Goal: Task Accomplishment & Management: Manage account settings

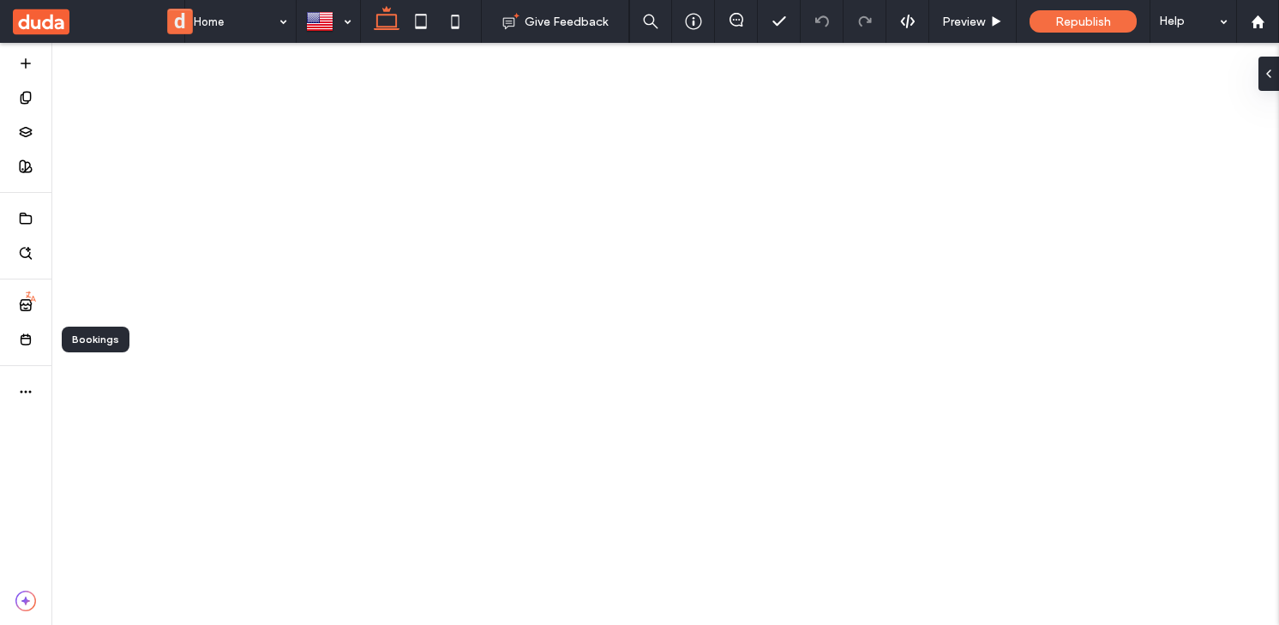
click at [22, 340] on icon at bounding box center [26, 340] width 14 height 14
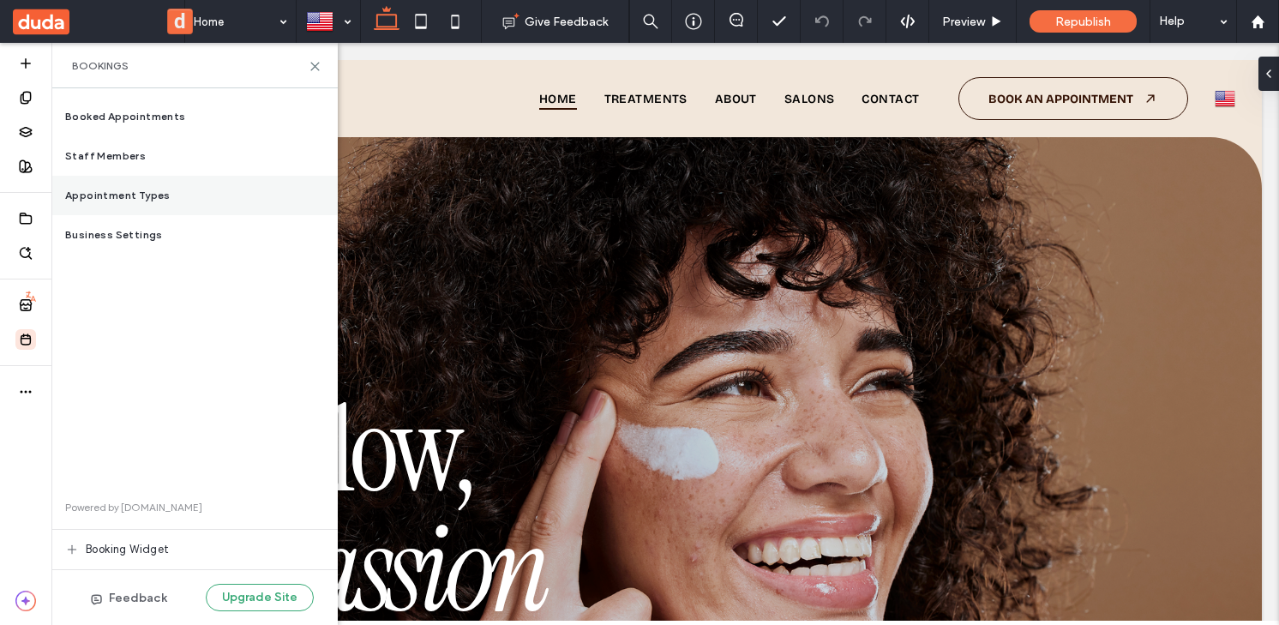
click at [164, 202] on span "Appointment Types" at bounding box center [117, 195] width 105 height 15
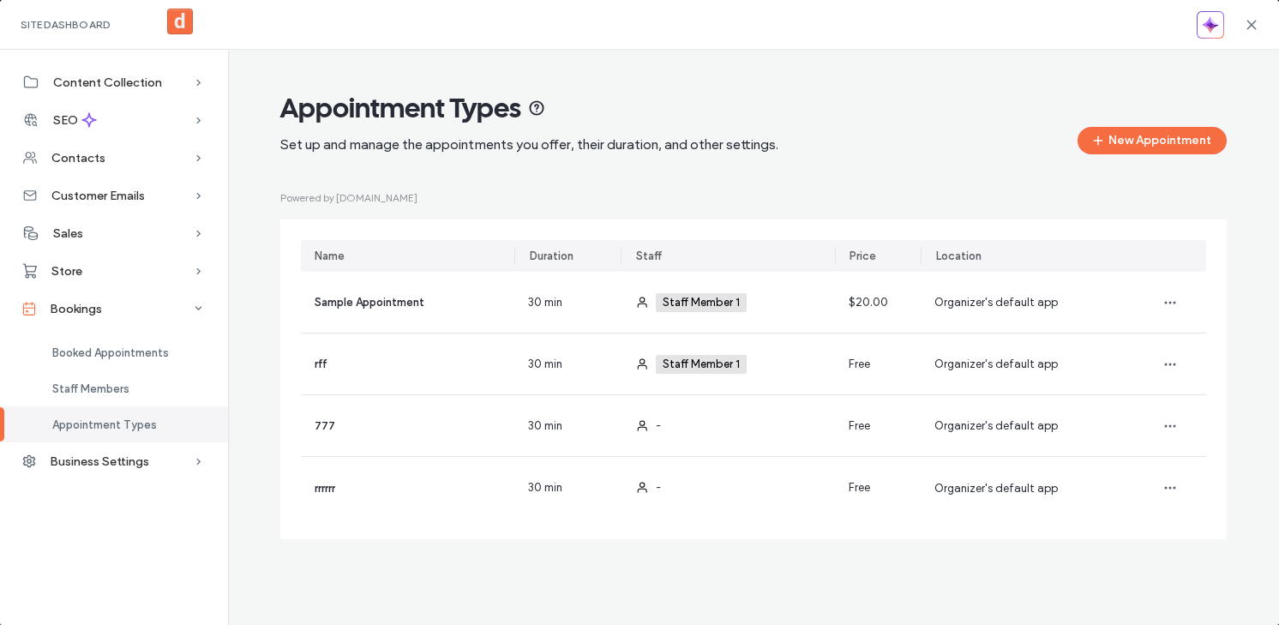
click at [1259, 22] on div "Site Dashboard" at bounding box center [639, 25] width 1279 height 50
click at [1245, 22] on icon at bounding box center [1252, 25] width 14 height 14
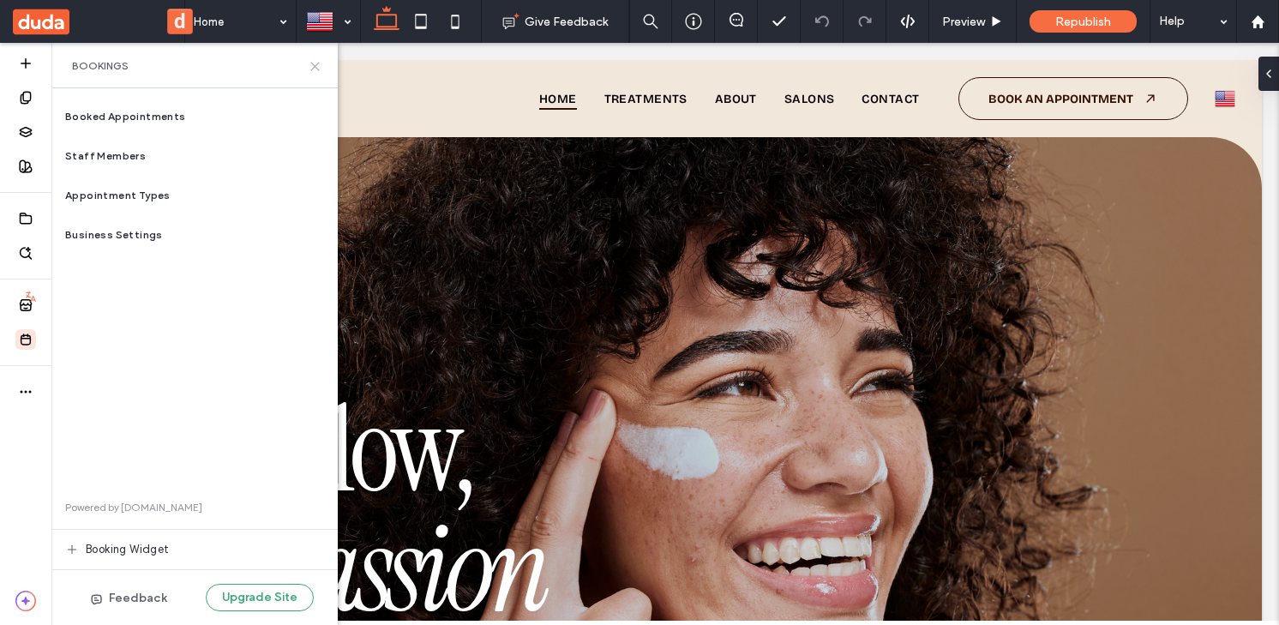
click at [311, 65] on icon at bounding box center [315, 66] width 13 height 13
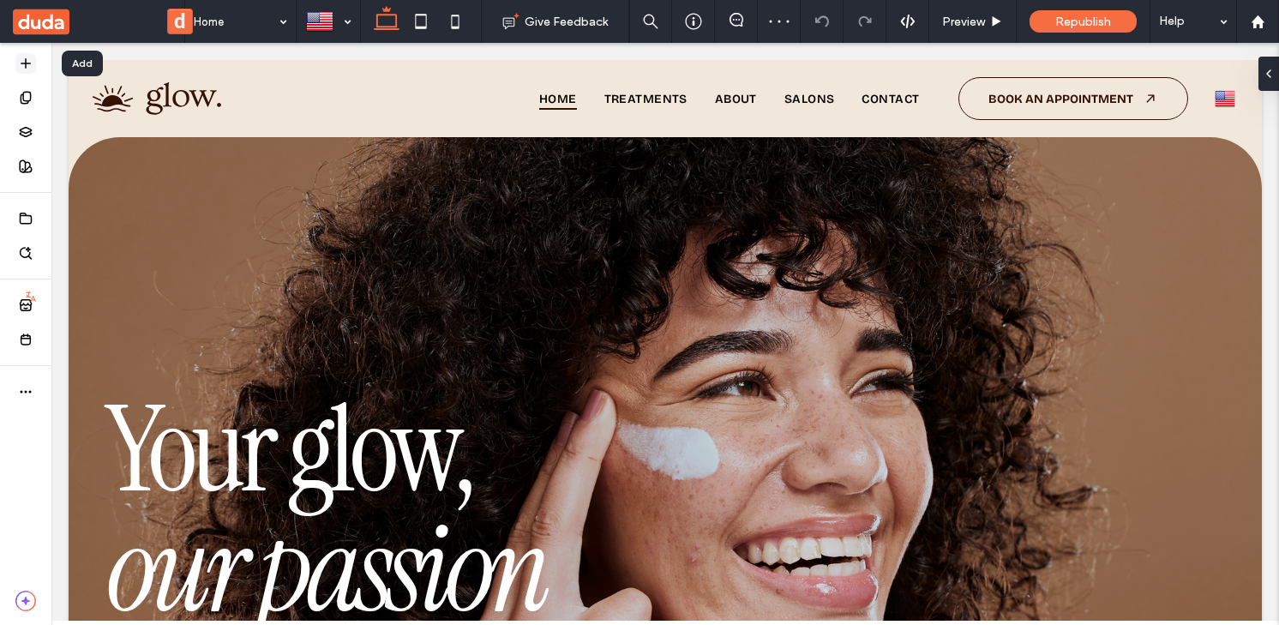
click at [30, 68] on icon at bounding box center [26, 64] width 14 height 14
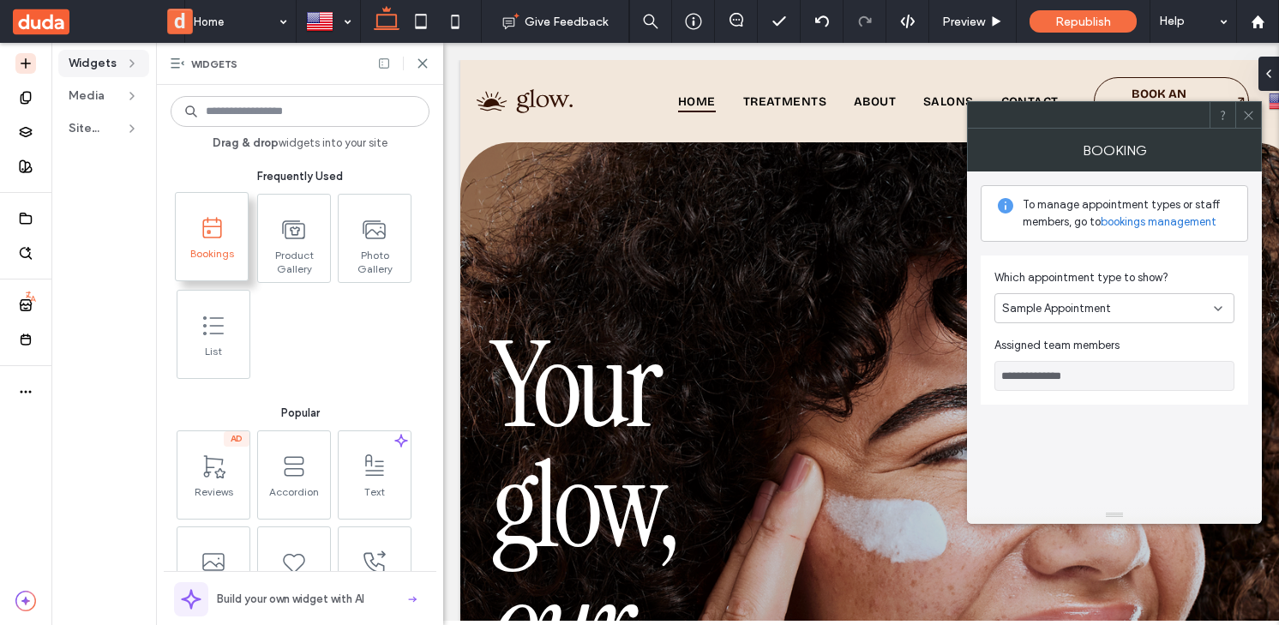
click at [1041, 304] on span "Sample Appointment" at bounding box center [1056, 308] width 109 height 17
click at [1055, 375] on div "rff" at bounding box center [1114, 368] width 238 height 30
click at [1048, 312] on div "rff" at bounding box center [1108, 308] width 212 height 17
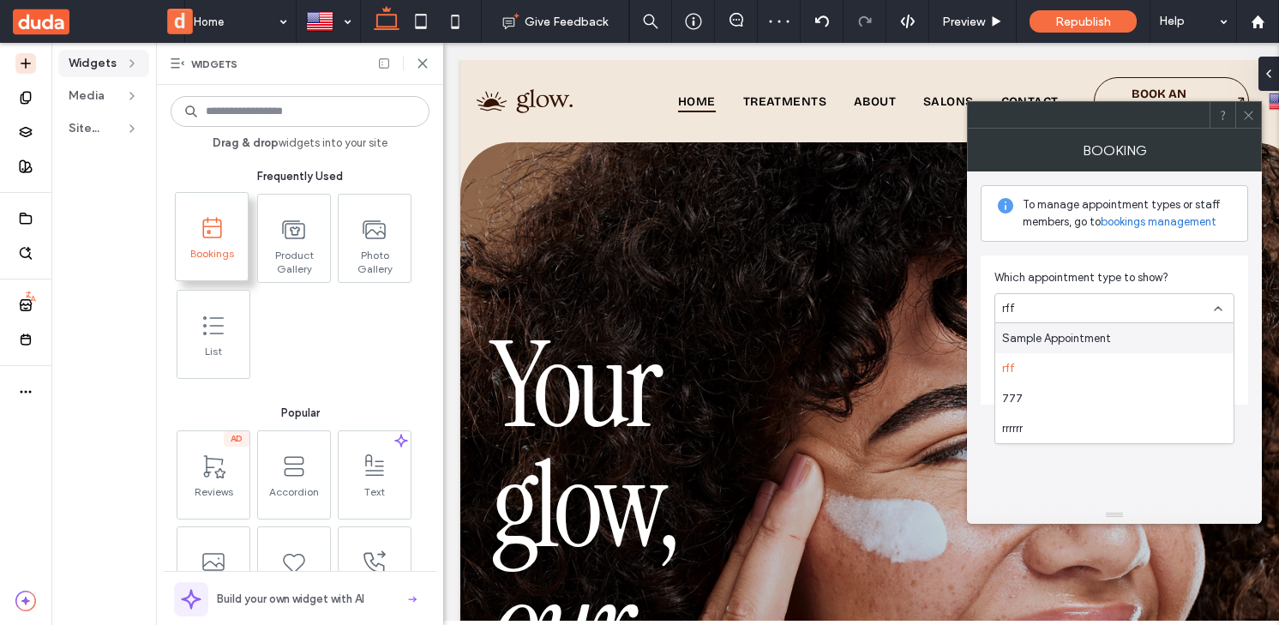
click at [1064, 319] on div "rff" at bounding box center [1114, 308] width 240 height 30
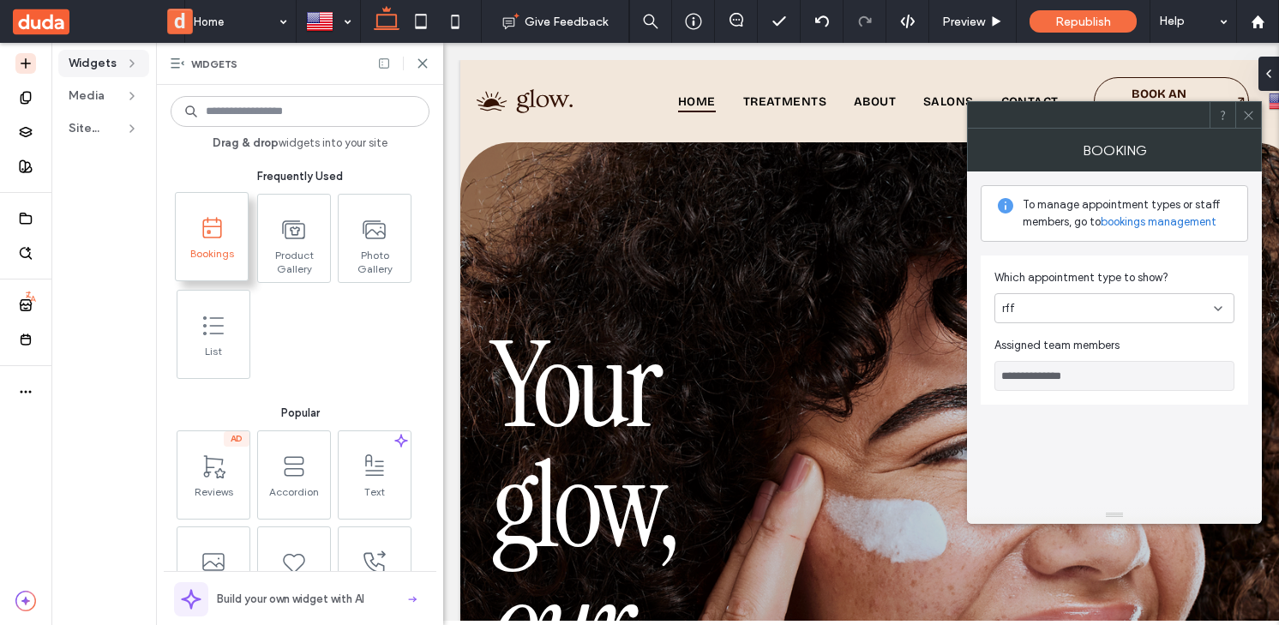
click at [1047, 307] on div "rff" at bounding box center [1108, 308] width 212 height 17
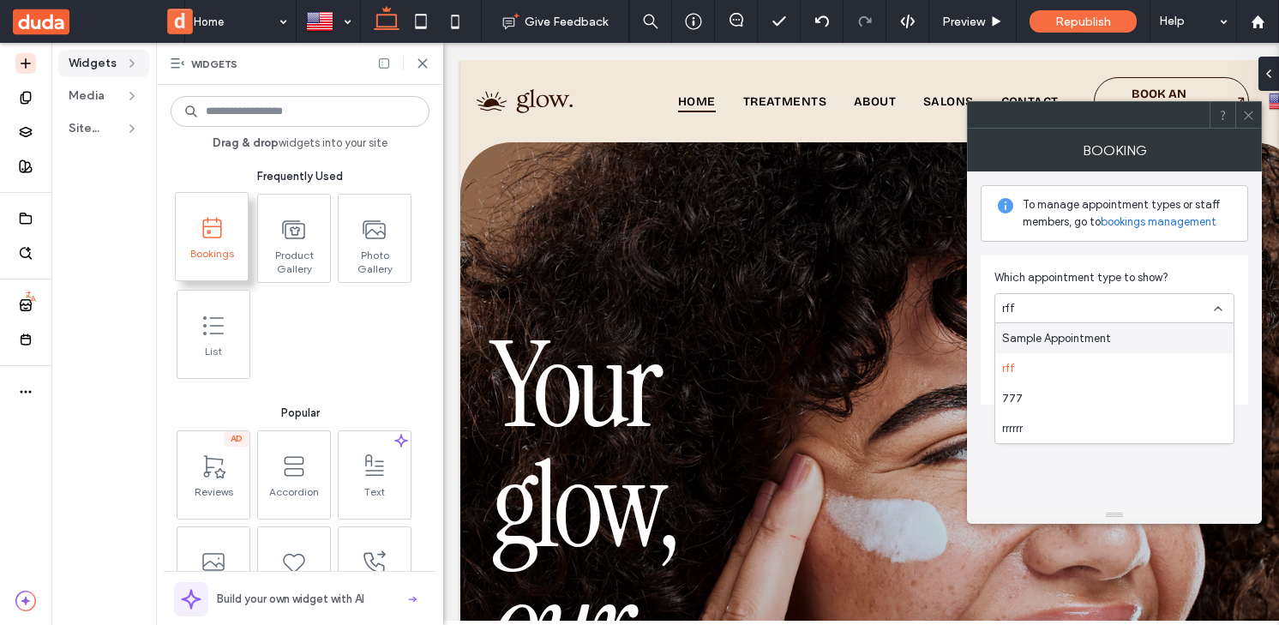
click at [1190, 273] on span "Which appointment type to show?" at bounding box center [1114, 277] width 240 height 17
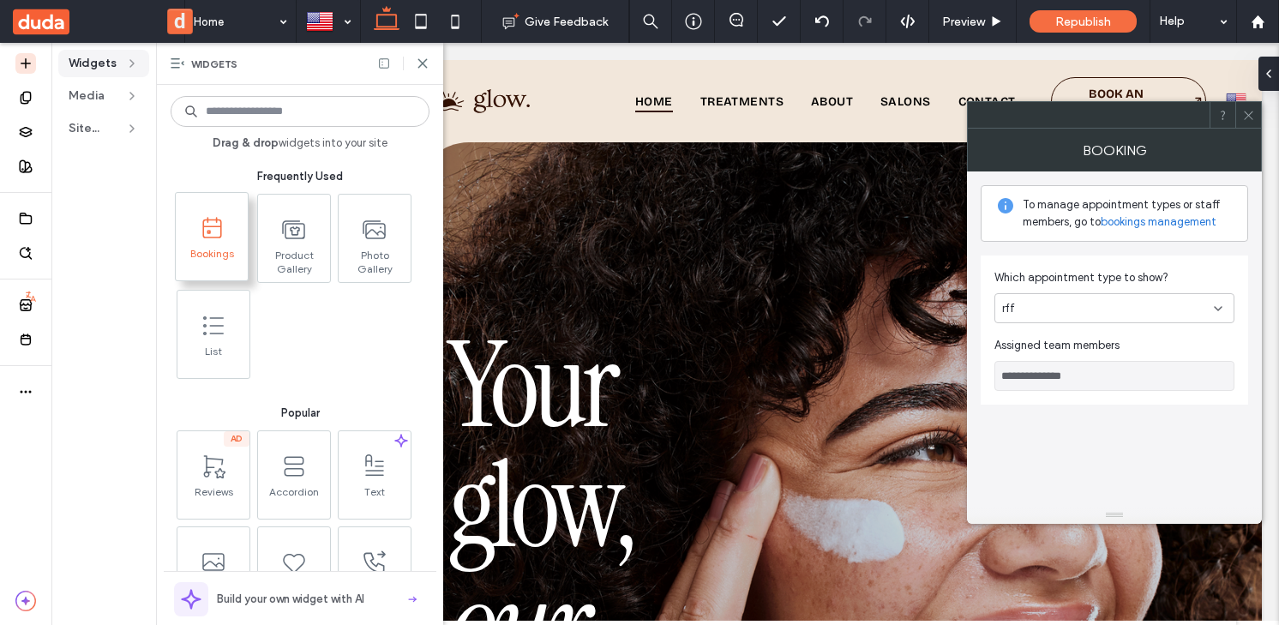
scroll to position [0, 32]
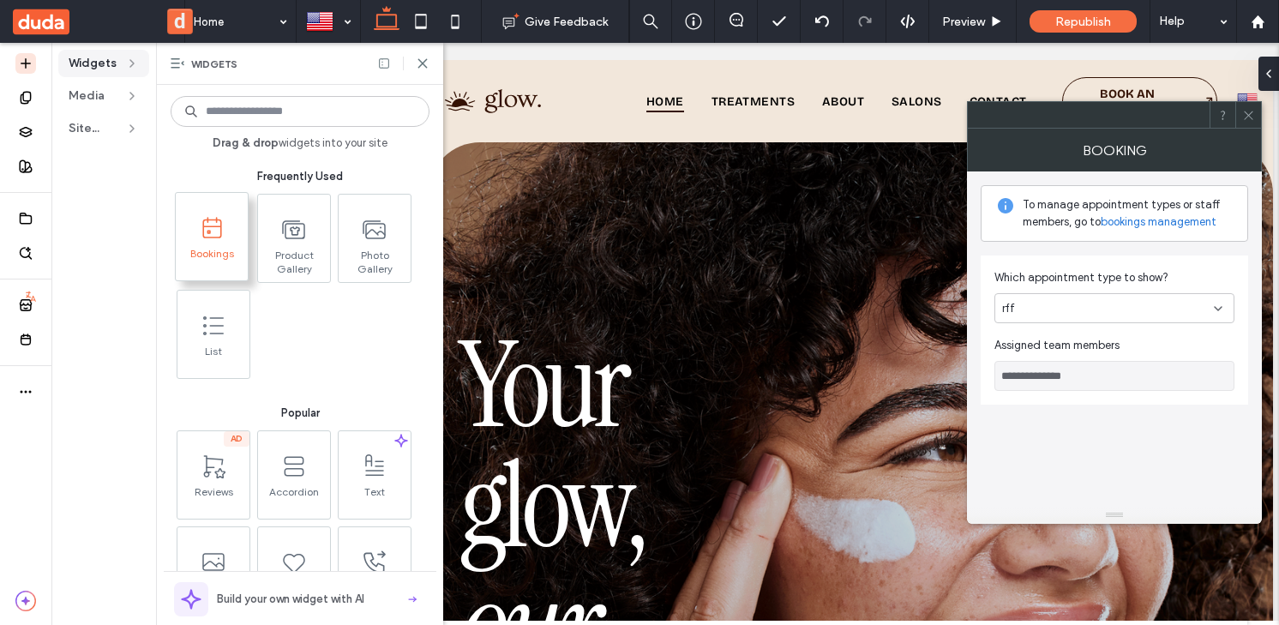
click at [1125, 309] on div "rff" at bounding box center [1108, 308] width 212 height 17
click at [1035, 368] on div "rff" at bounding box center [1114, 368] width 238 height 30
click at [1039, 311] on div "rff" at bounding box center [1108, 308] width 212 height 17
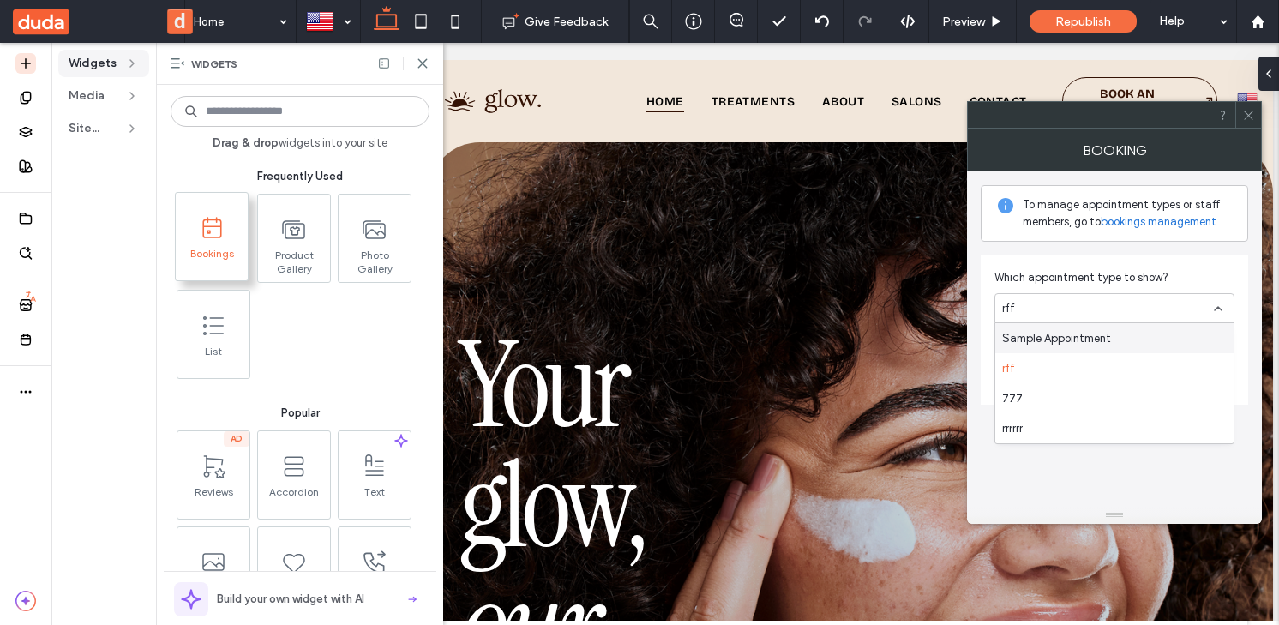
click at [1049, 342] on span "Sample Appointment" at bounding box center [1056, 338] width 109 height 17
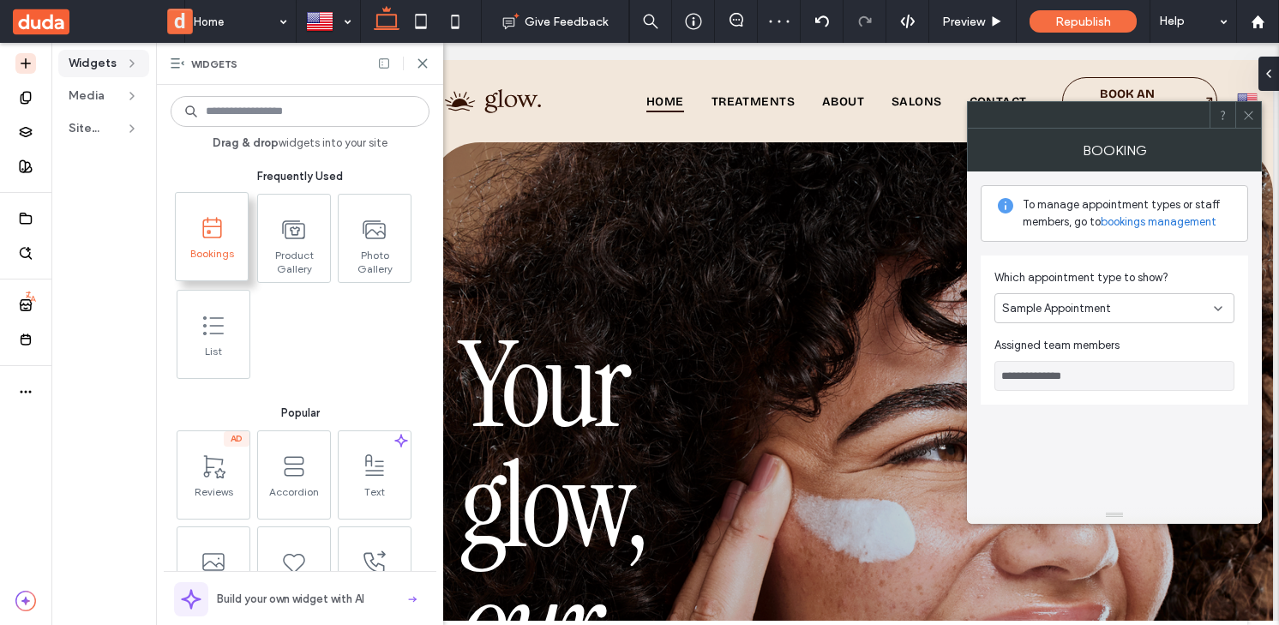
click at [1047, 310] on span "Sample Appointment" at bounding box center [1056, 308] width 109 height 17
click at [1065, 389] on div "777" at bounding box center [1114, 398] width 238 height 30
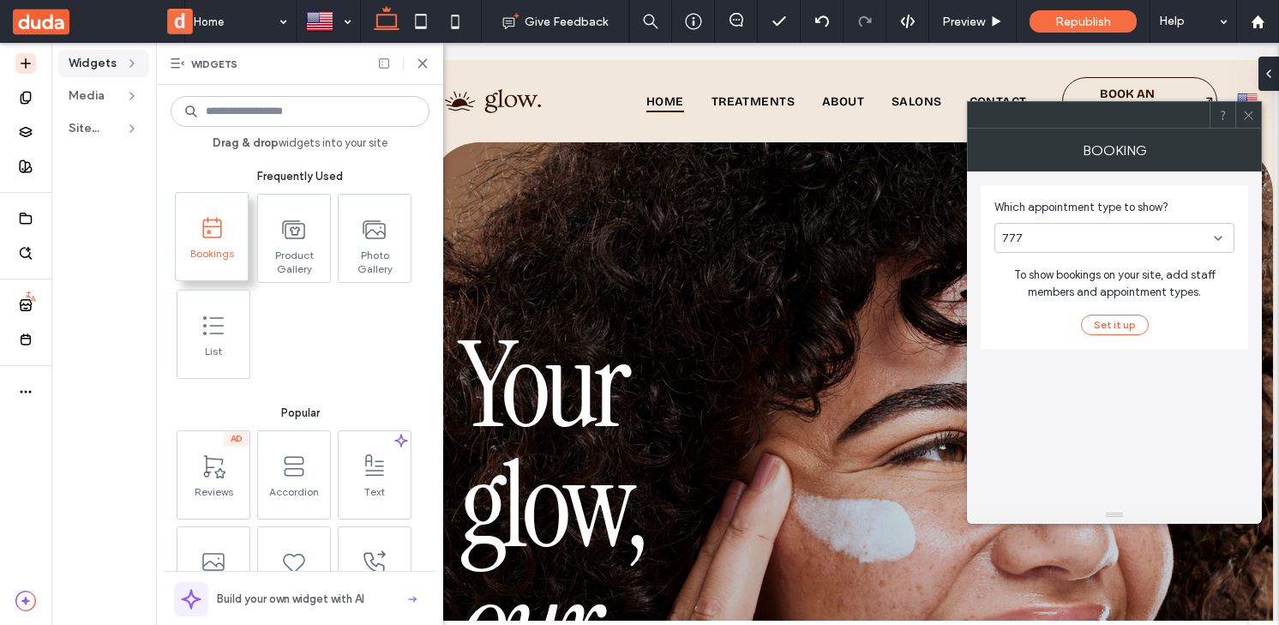
click at [1179, 231] on div "777" at bounding box center [1108, 238] width 212 height 17
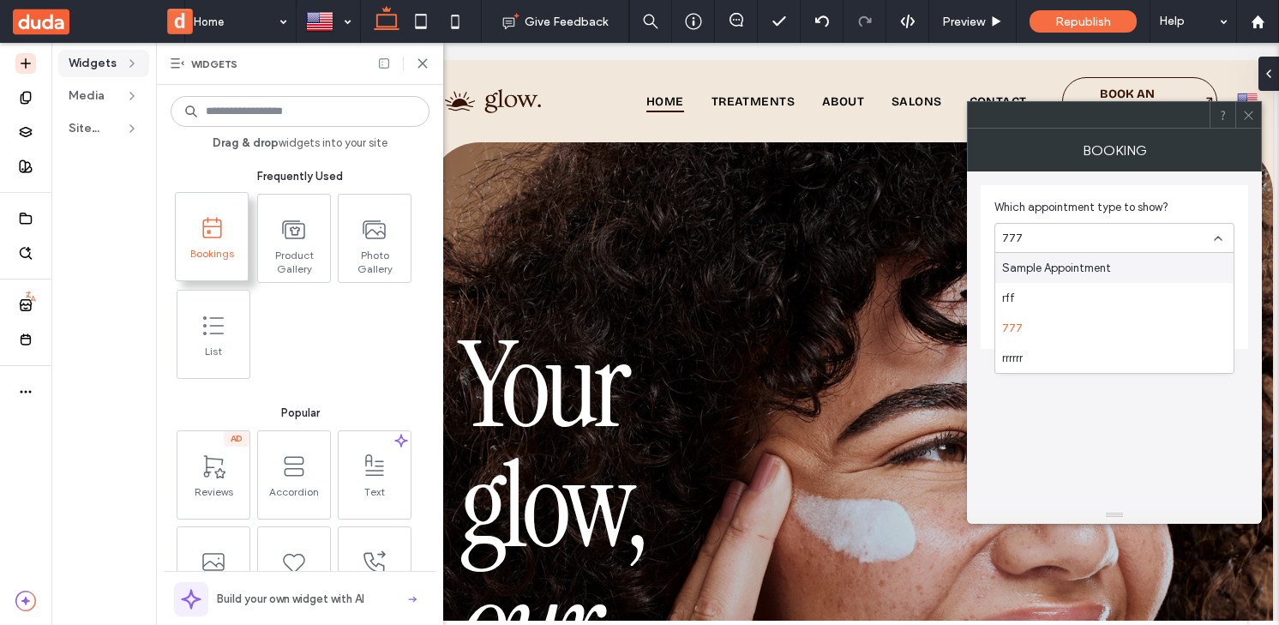
click at [1171, 269] on div "Sample Appointment" at bounding box center [1114, 268] width 238 height 30
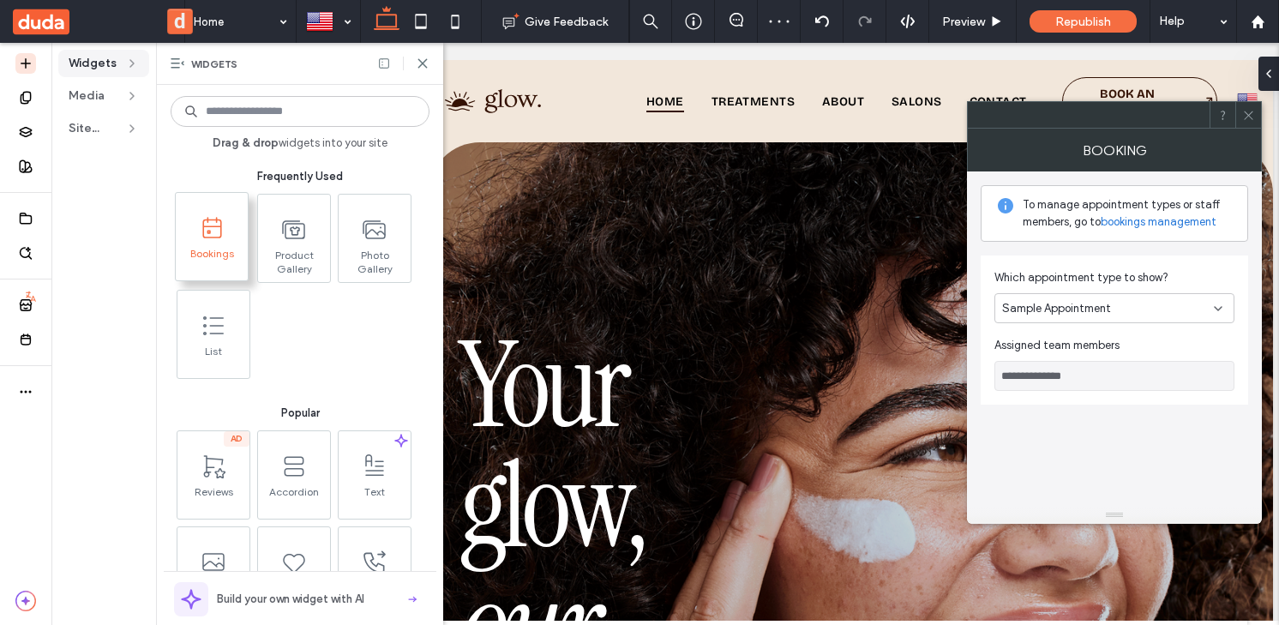
click at [1172, 303] on div "Sample Appointment" at bounding box center [1108, 308] width 212 height 17
click at [1215, 308] on use at bounding box center [1218, 308] width 7 height 3
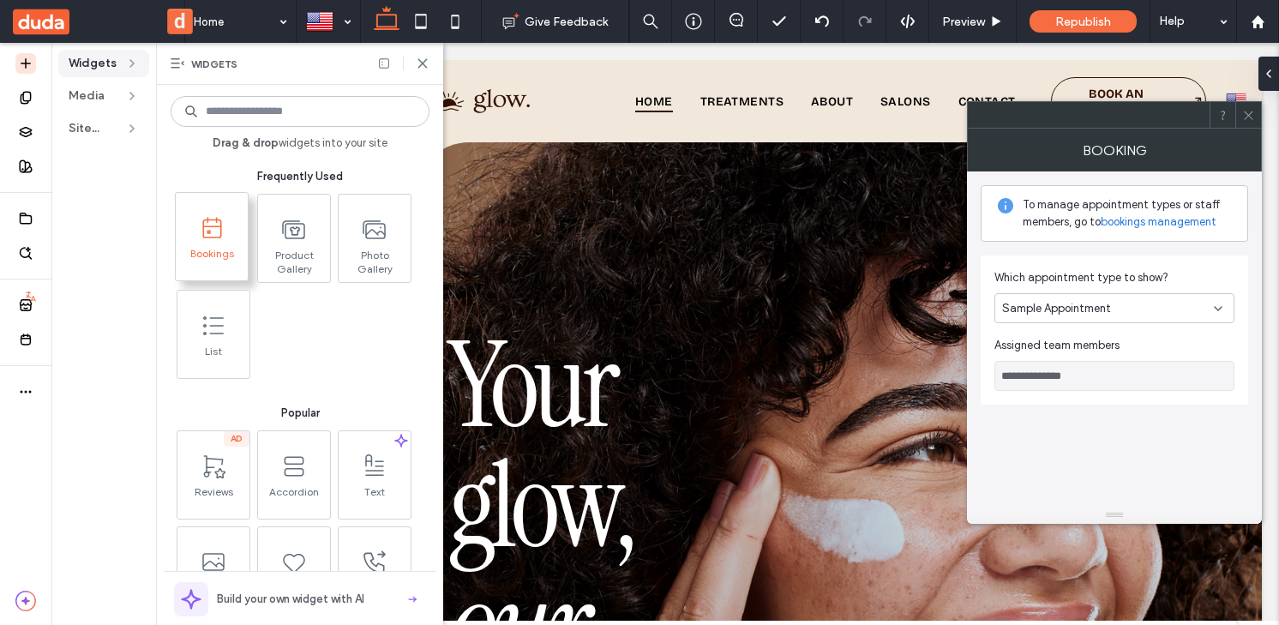
scroll to position [0, 35]
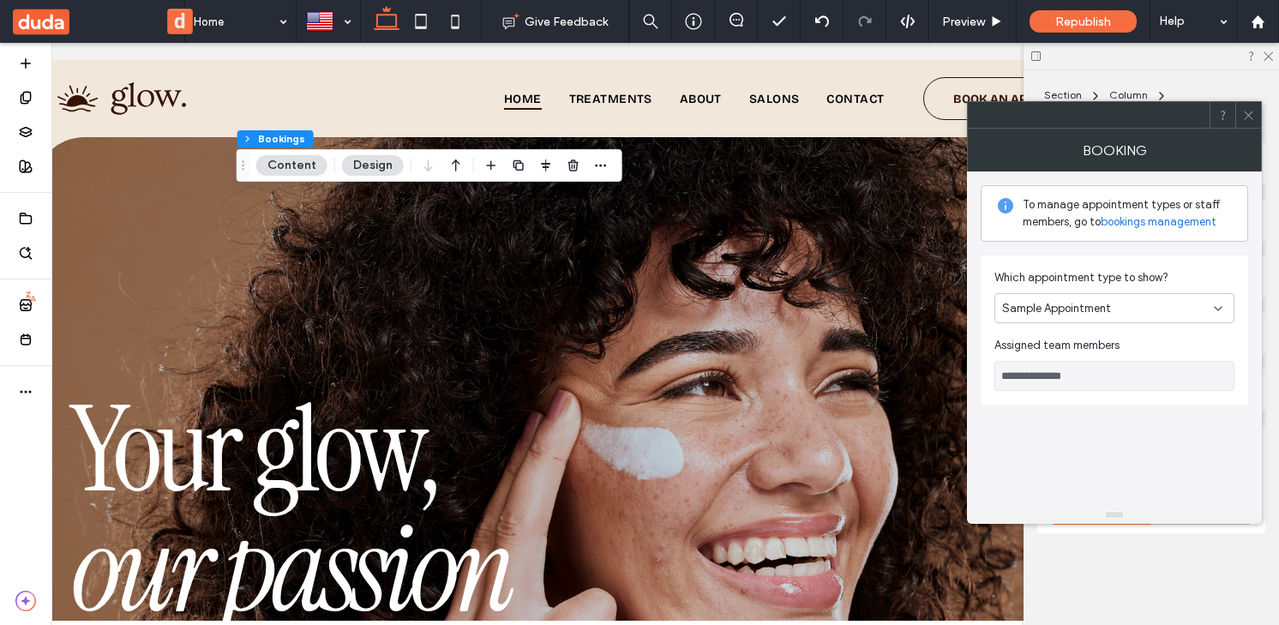
click at [1246, 112] on icon at bounding box center [1248, 115] width 13 height 13
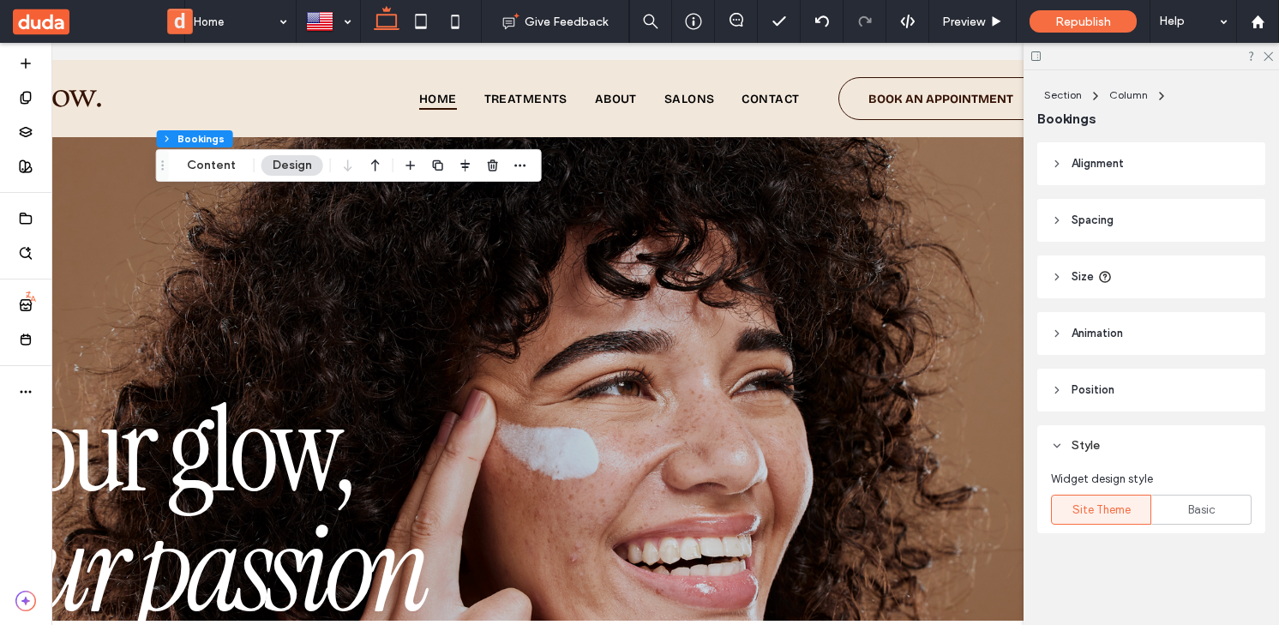
scroll to position [0, 116]
